Goal: Find specific page/section: Find specific page/section

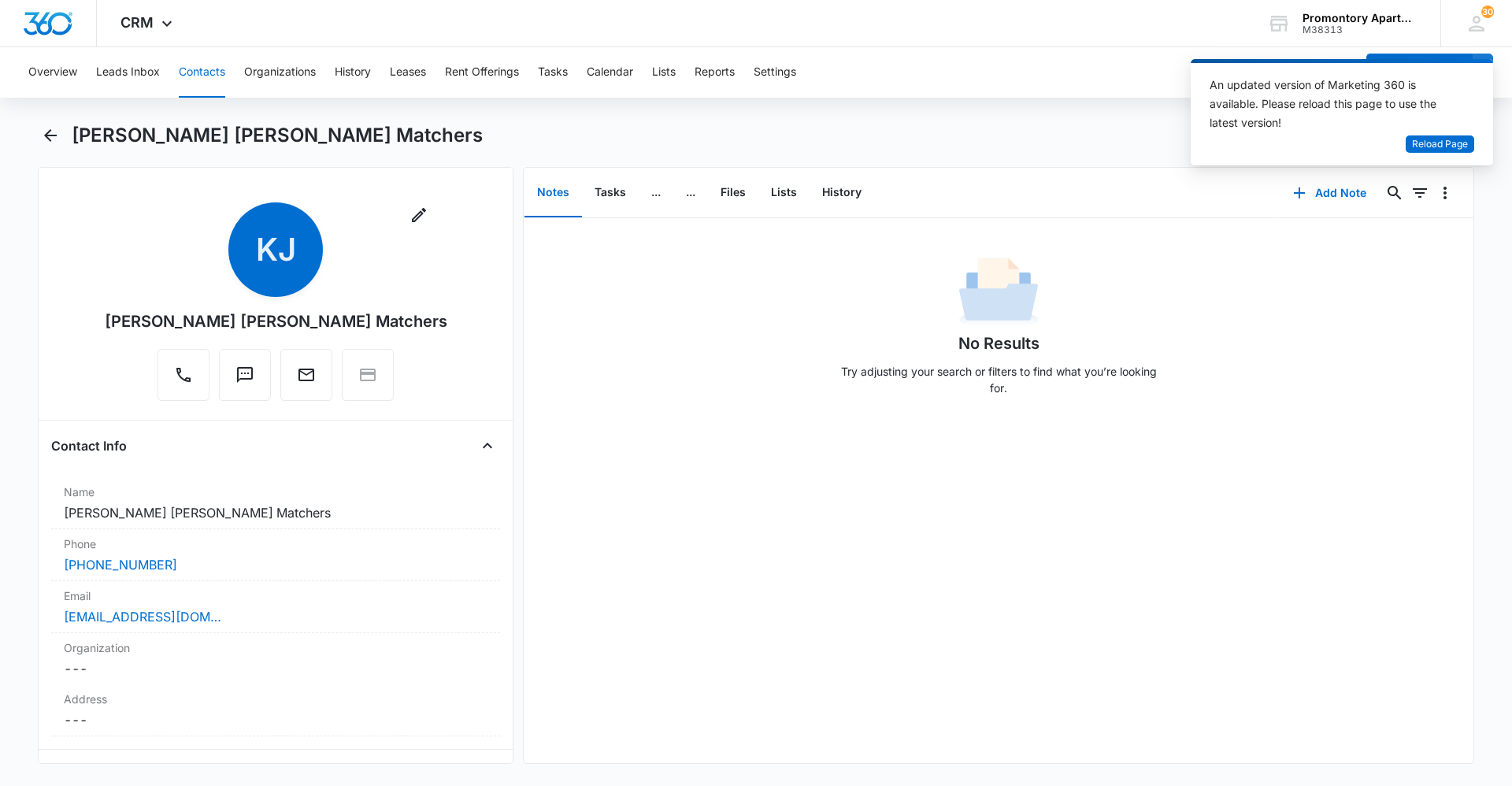
scroll to position [2598, 0]
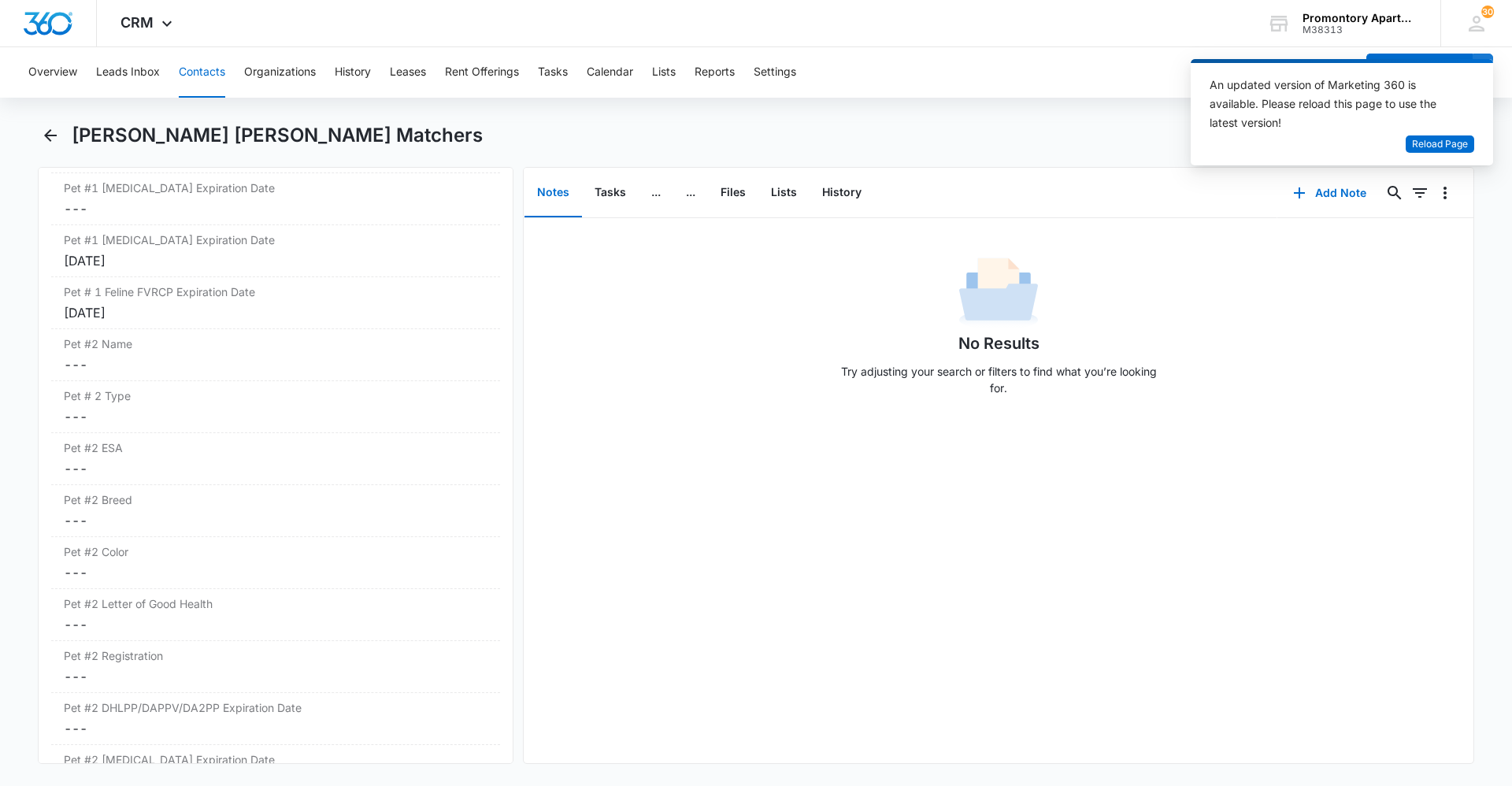
click at [66, 139] on div "[PERSON_NAME] [PERSON_NAME] Matchers" at bounding box center [756, 144] width 1437 height 44
click at [48, 139] on icon "Back" at bounding box center [50, 135] width 13 height 13
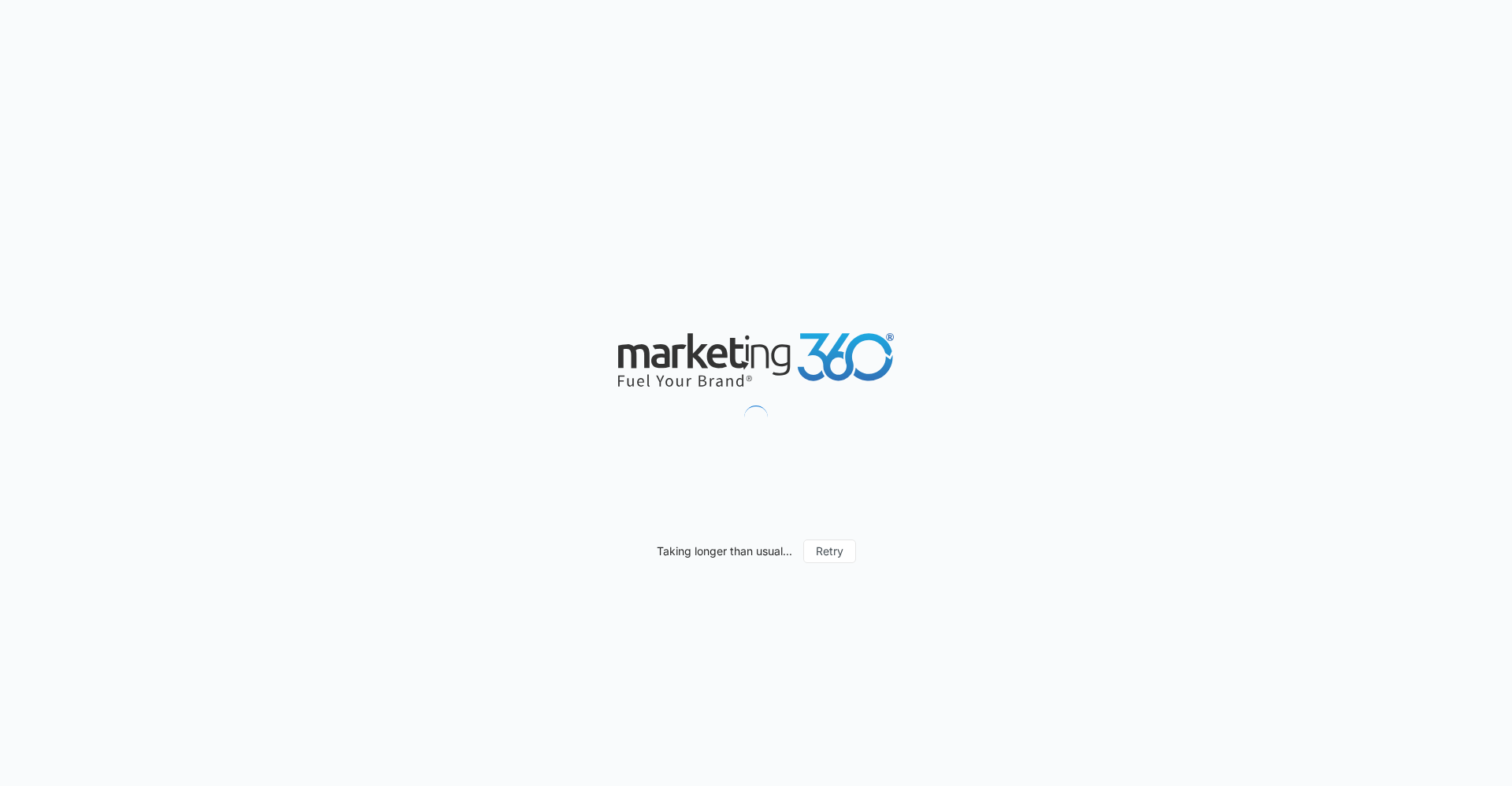
click at [950, 301] on div "Taking longer than usual... Retry" at bounding box center [756, 393] width 1512 height 786
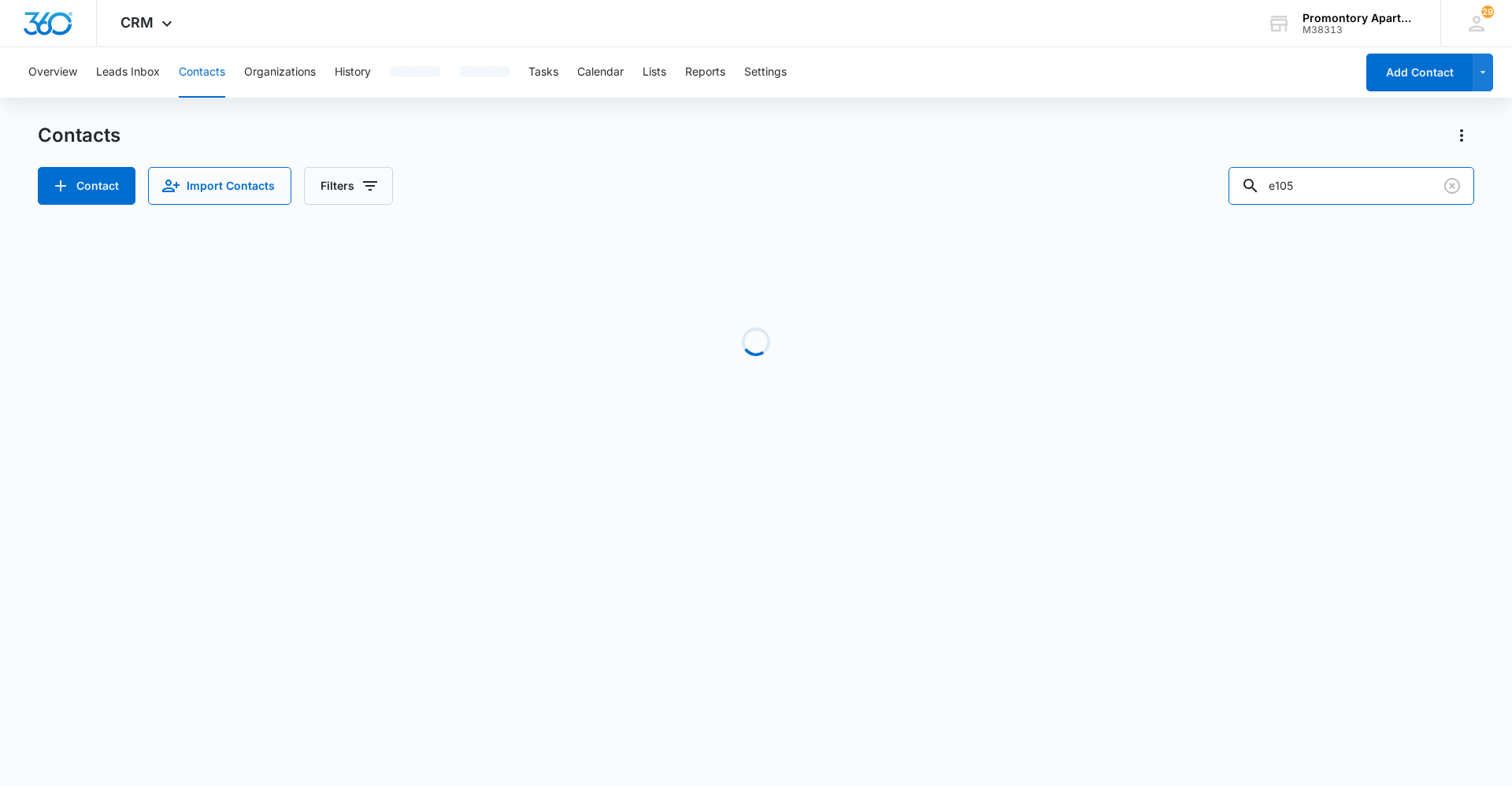
drag, startPoint x: 1186, startPoint y: 199, endPoint x: 1123, endPoint y: 204, distance: 63.2
click at [1126, 205] on div "Contacts Contact Import Contacts Filters e105 Loading No Results" at bounding box center [756, 300] width 1437 height 355
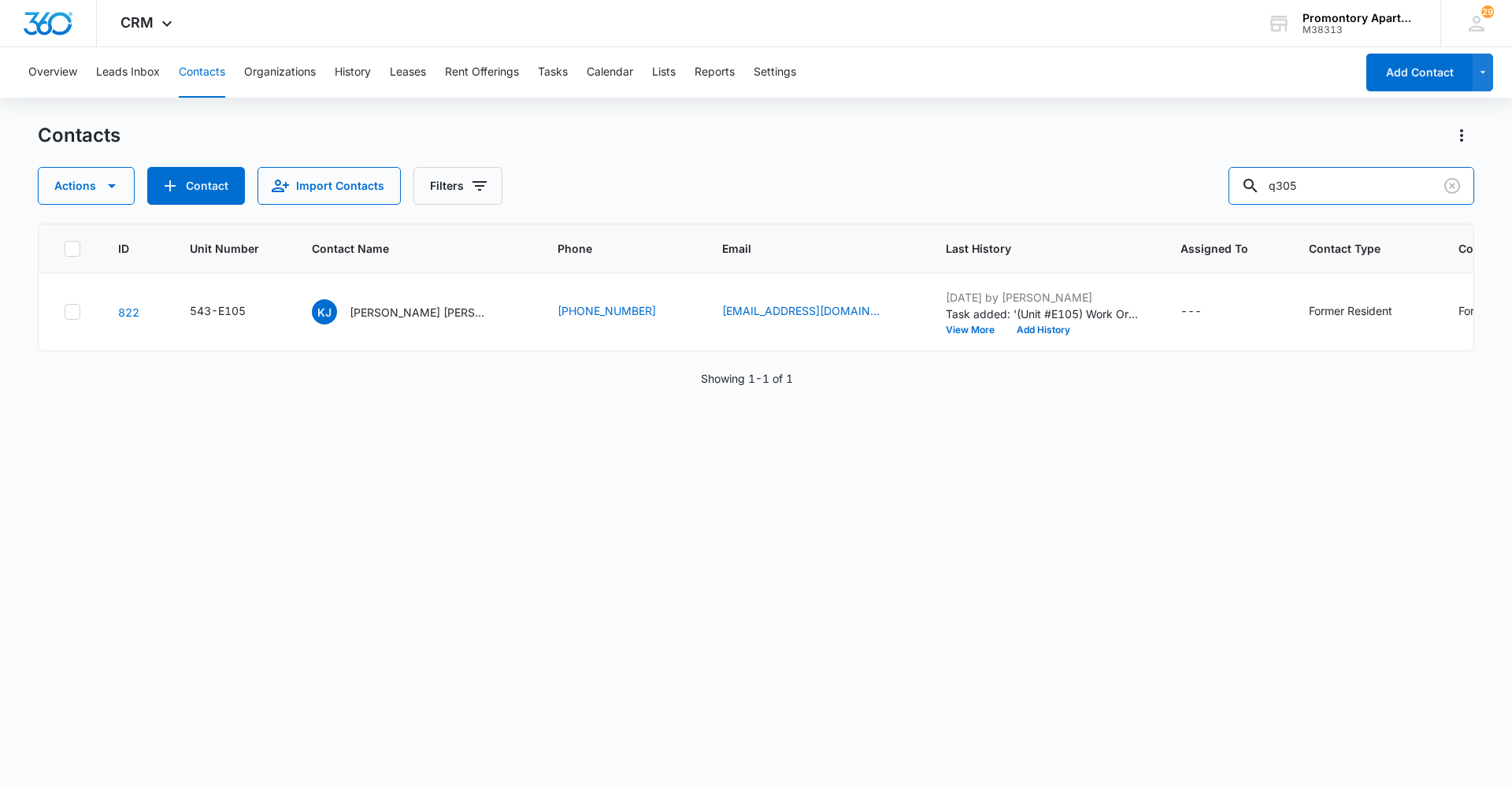
type input "q305"
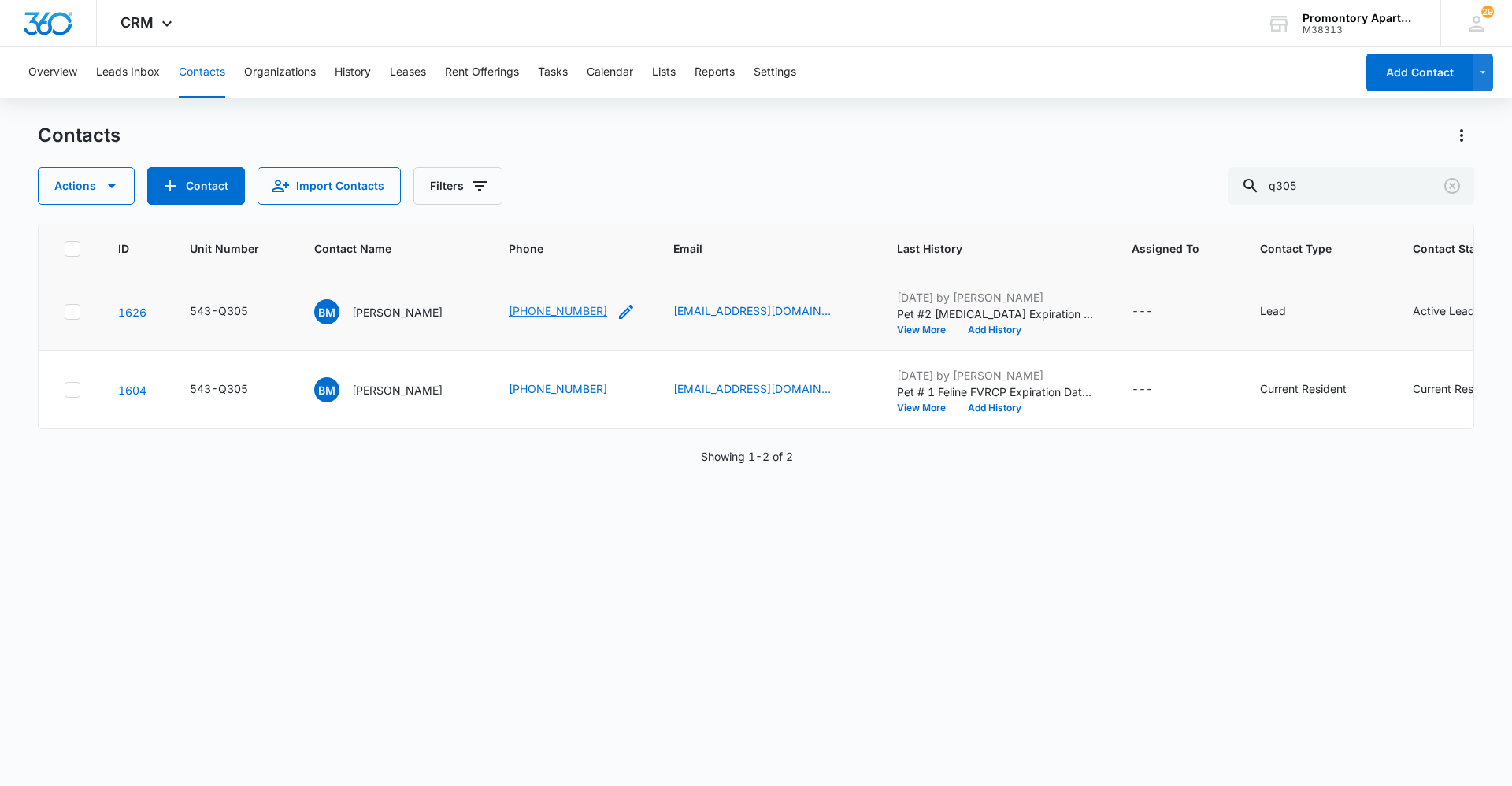
click at [545, 308] on link "[PHONE_NUMBER]" at bounding box center [558, 310] width 98 height 16
click at [360, 321] on div "BM [PERSON_NAME]" at bounding box center [378, 312] width 128 height 25
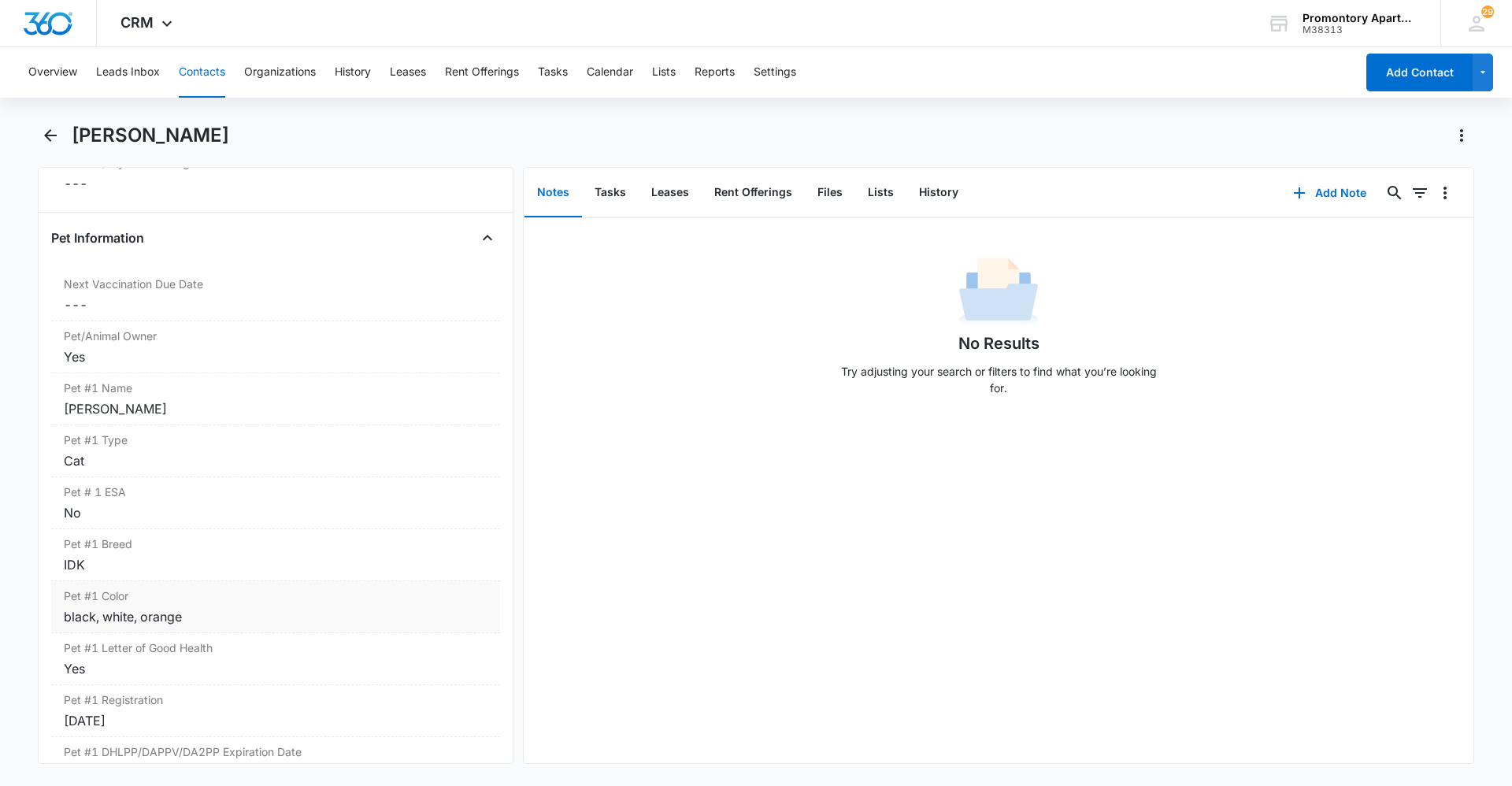
scroll to position [2060, 0]
